Goal: Go to known website: Access a specific website the user already knows

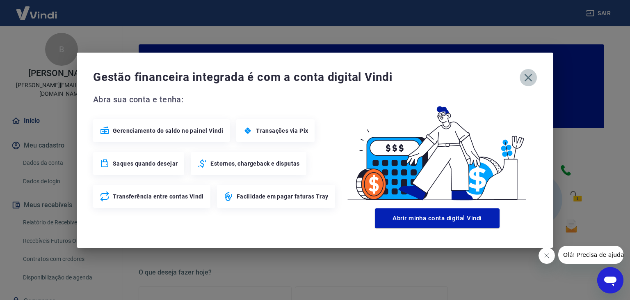
click at [525, 75] on icon "button" at bounding box center [528, 77] width 13 height 13
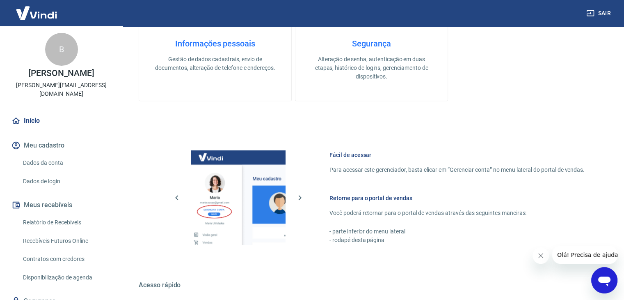
scroll to position [433, 0]
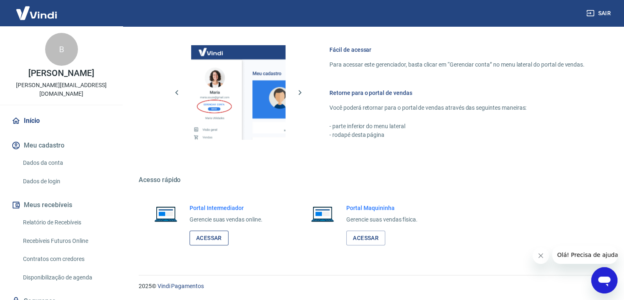
click at [211, 243] on div "Portal Intermediador Gerencie suas vendas online. Acessar" at bounding box center [215, 225] width 152 height 62
click at [213, 239] on link "Acessar" at bounding box center [209, 237] width 39 height 15
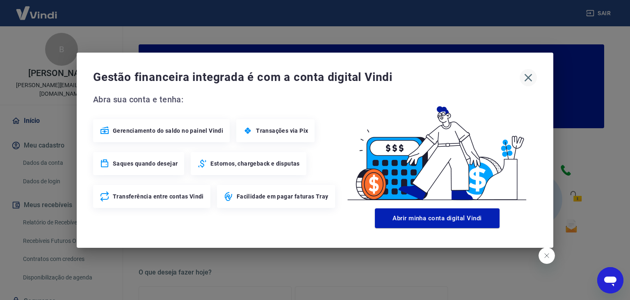
click at [529, 80] on icon "button" at bounding box center [528, 77] width 13 height 13
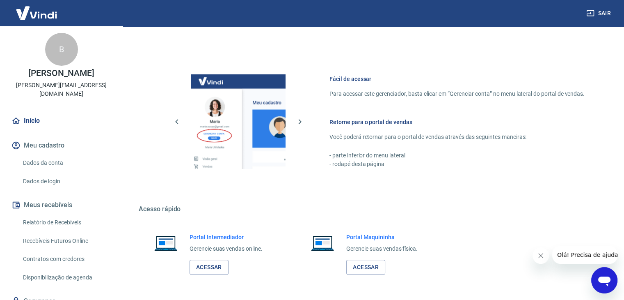
scroll to position [433, 0]
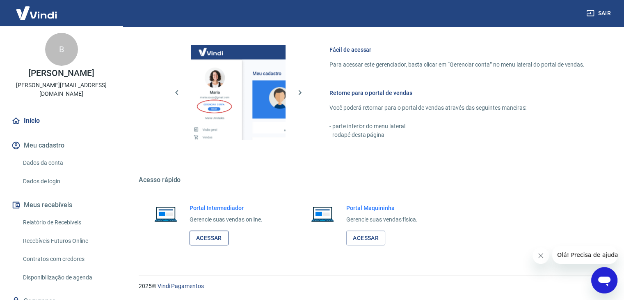
click at [213, 238] on link "Acessar" at bounding box center [209, 237] width 39 height 15
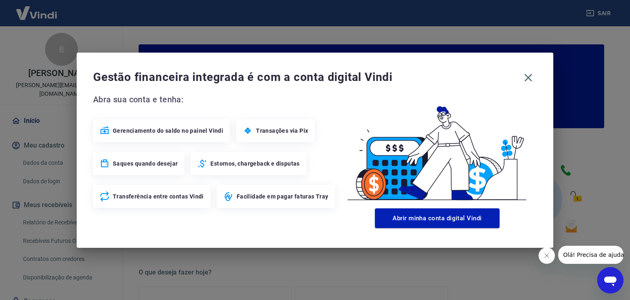
drag, startPoint x: 529, startPoint y: 76, endPoint x: 511, endPoint y: 79, distance: 18.8
click at [529, 76] on icon "button" at bounding box center [529, 77] width 8 height 8
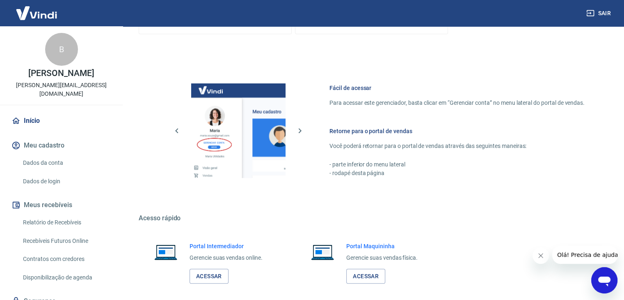
scroll to position [433, 0]
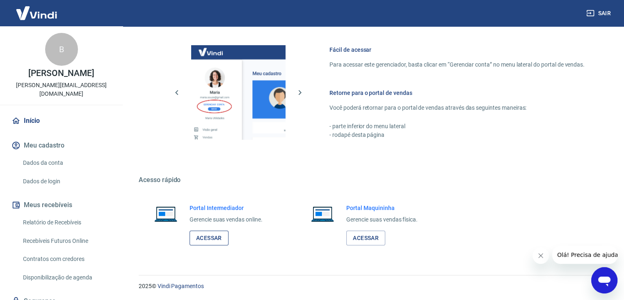
click at [210, 238] on link "Acessar" at bounding box center [209, 237] width 39 height 15
